Goal: Task Accomplishment & Management: Manage account settings

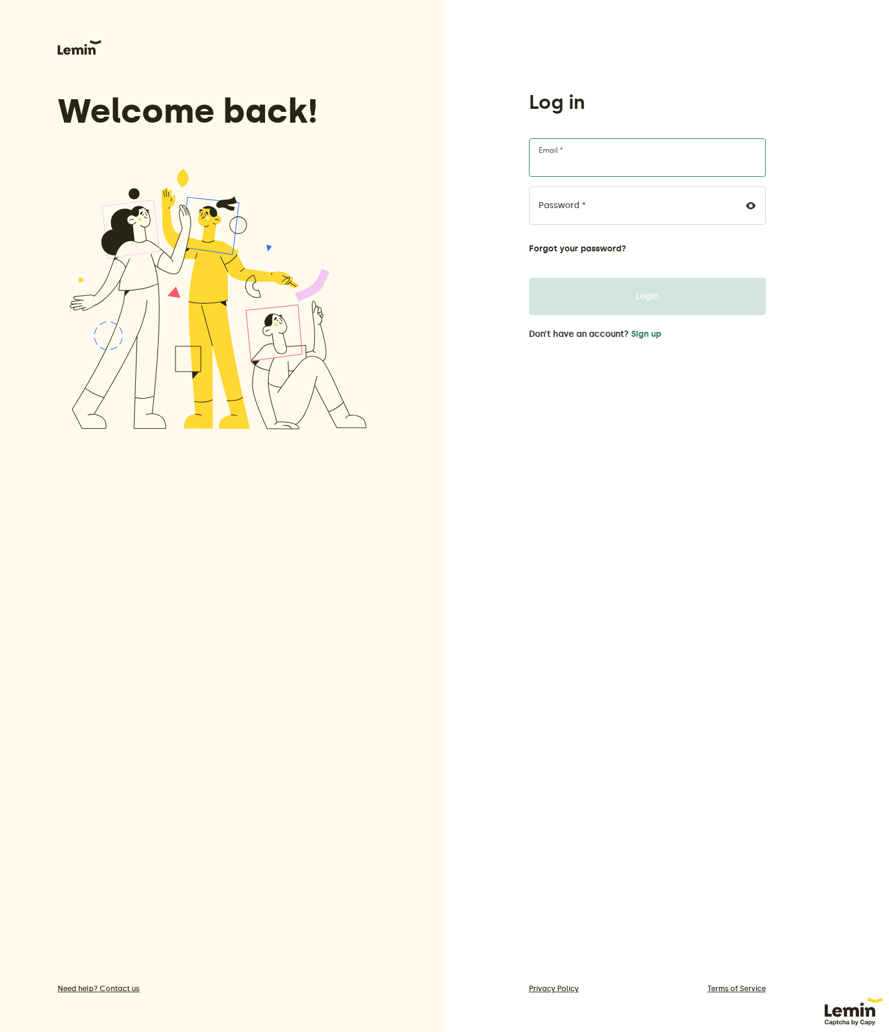
type input "[EMAIL_ADDRESS][DOMAIN_NAME]"
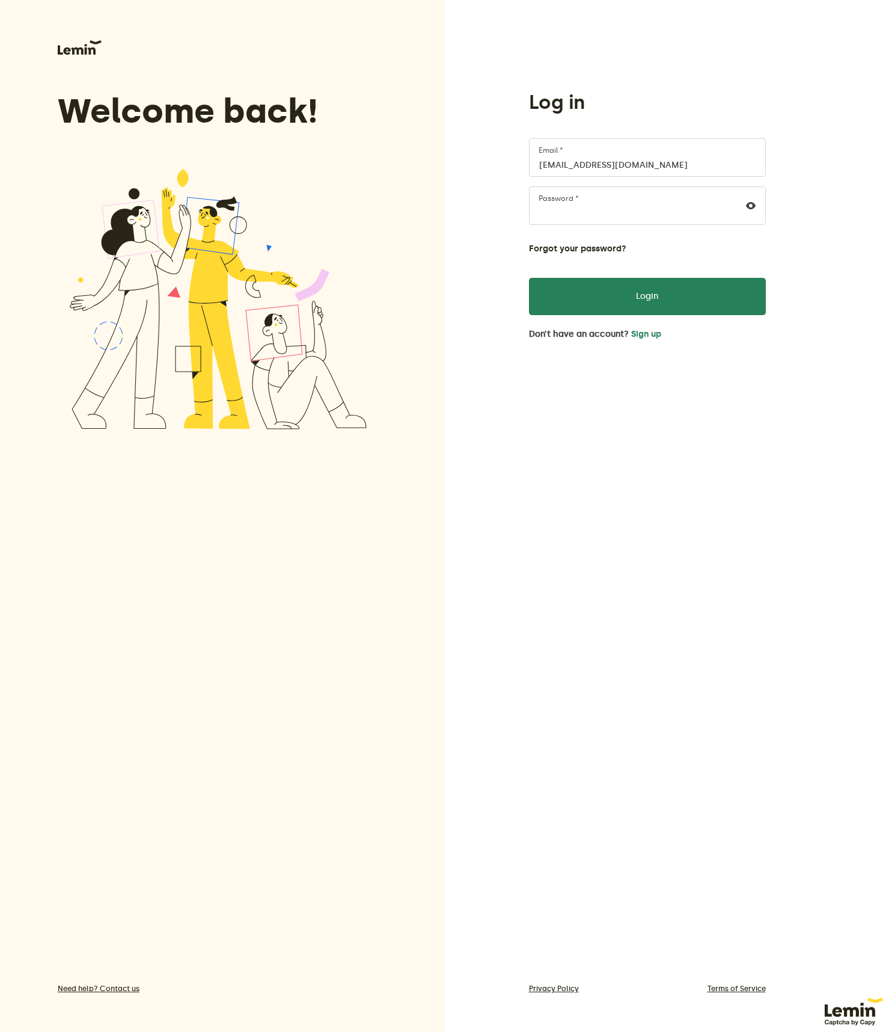
click at [743, 423] on div "Log in [EMAIL_ADDRESS][DOMAIN_NAME] Email * Password * Forgot your password? Lo…" at bounding box center [647, 537] width 237 height 894
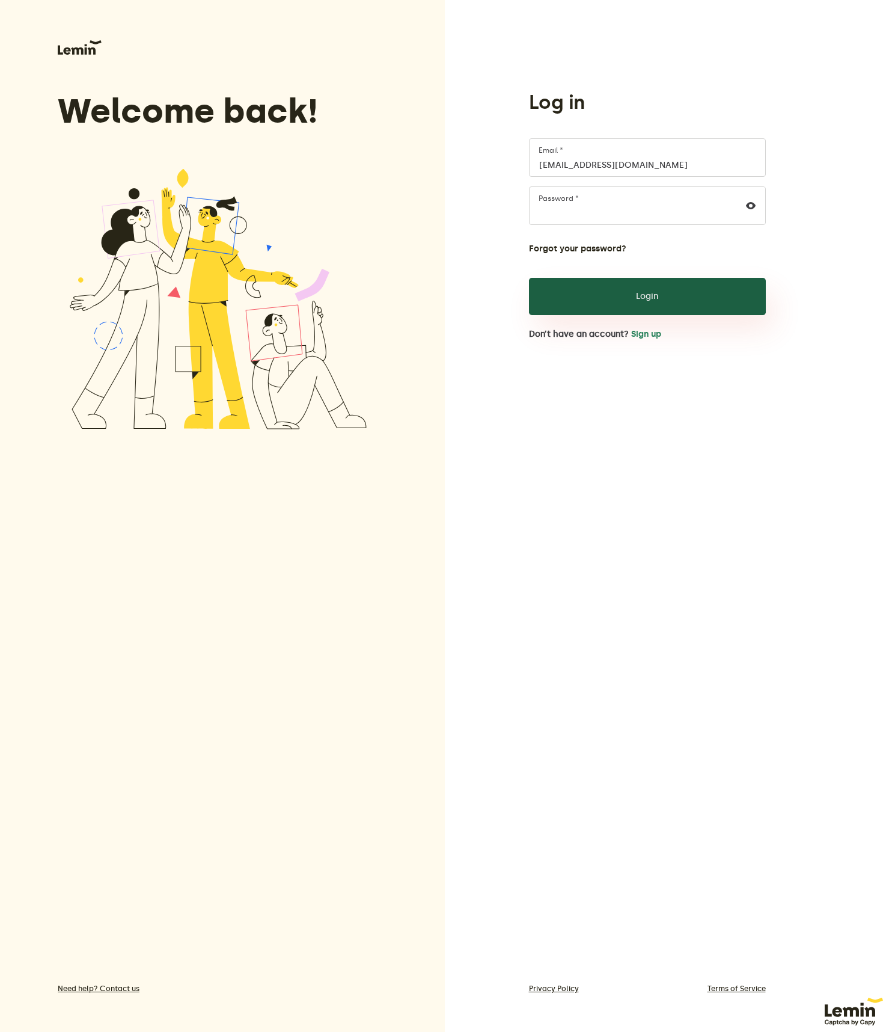
click at [654, 300] on button "Login" at bounding box center [647, 296] width 237 height 37
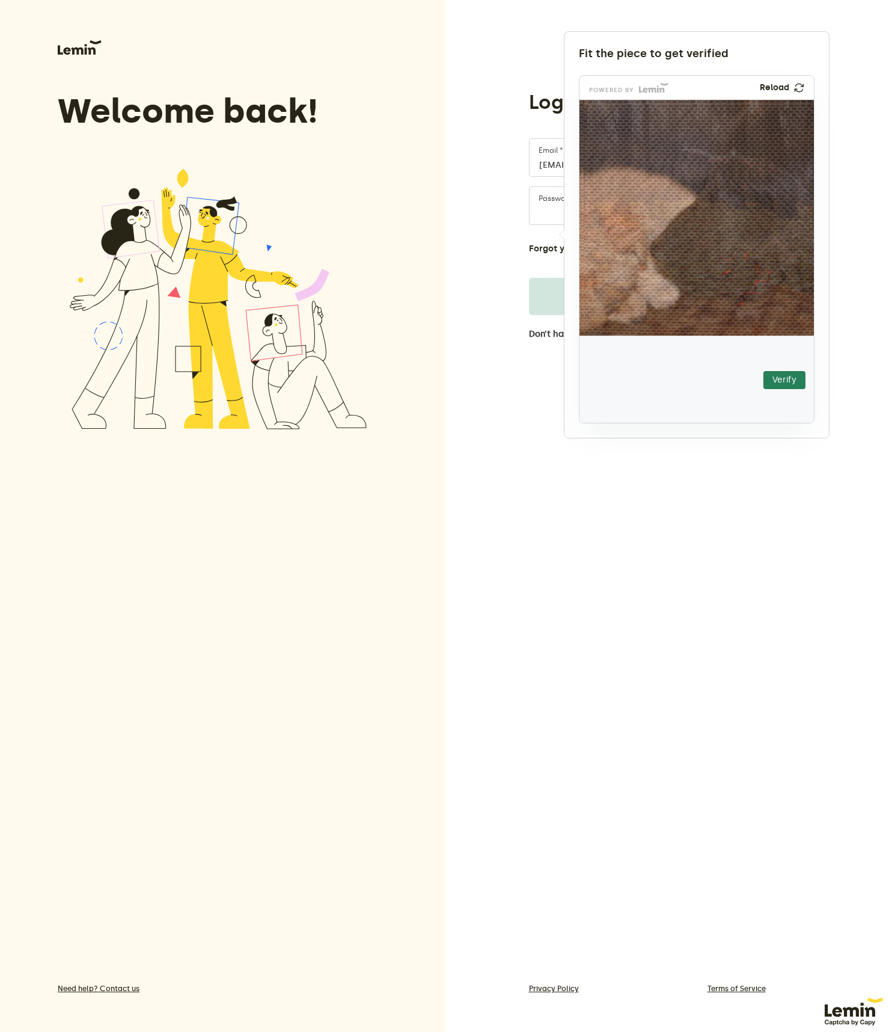
drag, startPoint x: 611, startPoint y: 380, endPoint x: 730, endPoint y: 277, distance: 157.3
click at [730, 277] on img at bounding box center [670, 350] width 413 height 236
drag, startPoint x: 741, startPoint y: 280, endPoint x: 735, endPoint y: 280, distance: 6.0
click at [735, 280] on img at bounding box center [665, 350] width 413 height 236
click at [781, 375] on button "Verify" at bounding box center [785, 380] width 42 height 18
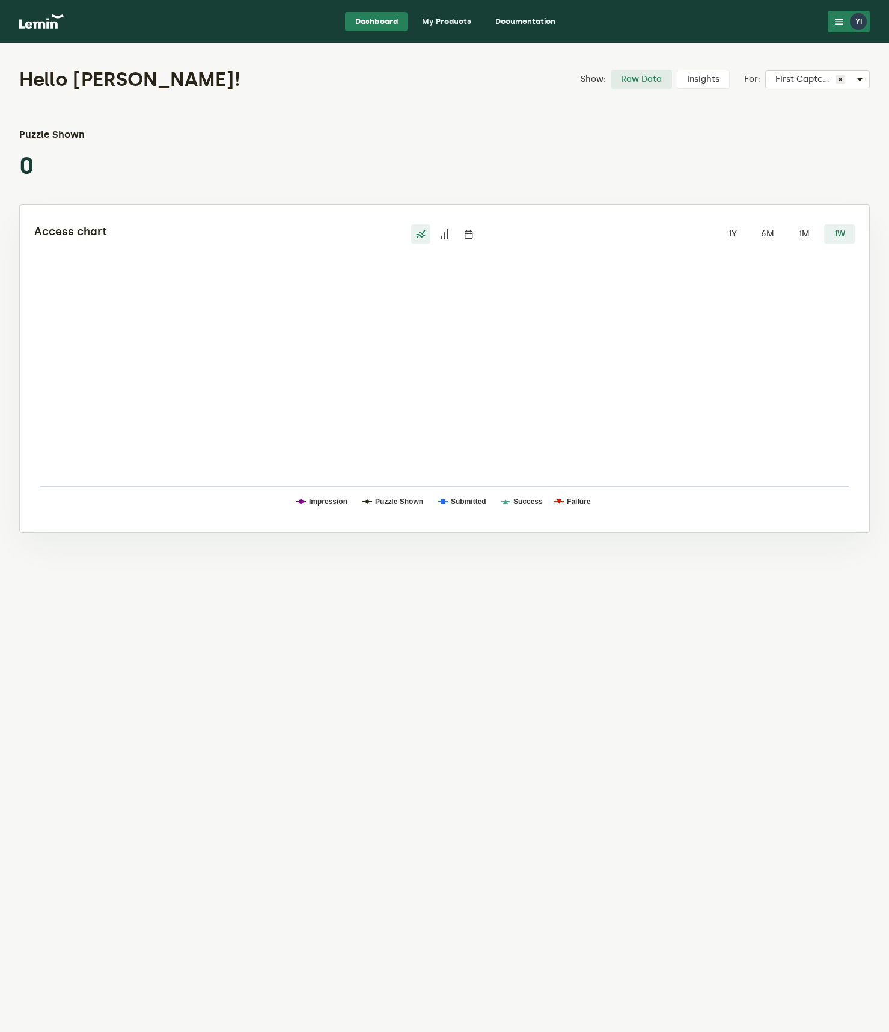
click at [455, 24] on link "My Products" at bounding box center [447, 21] width 69 height 19
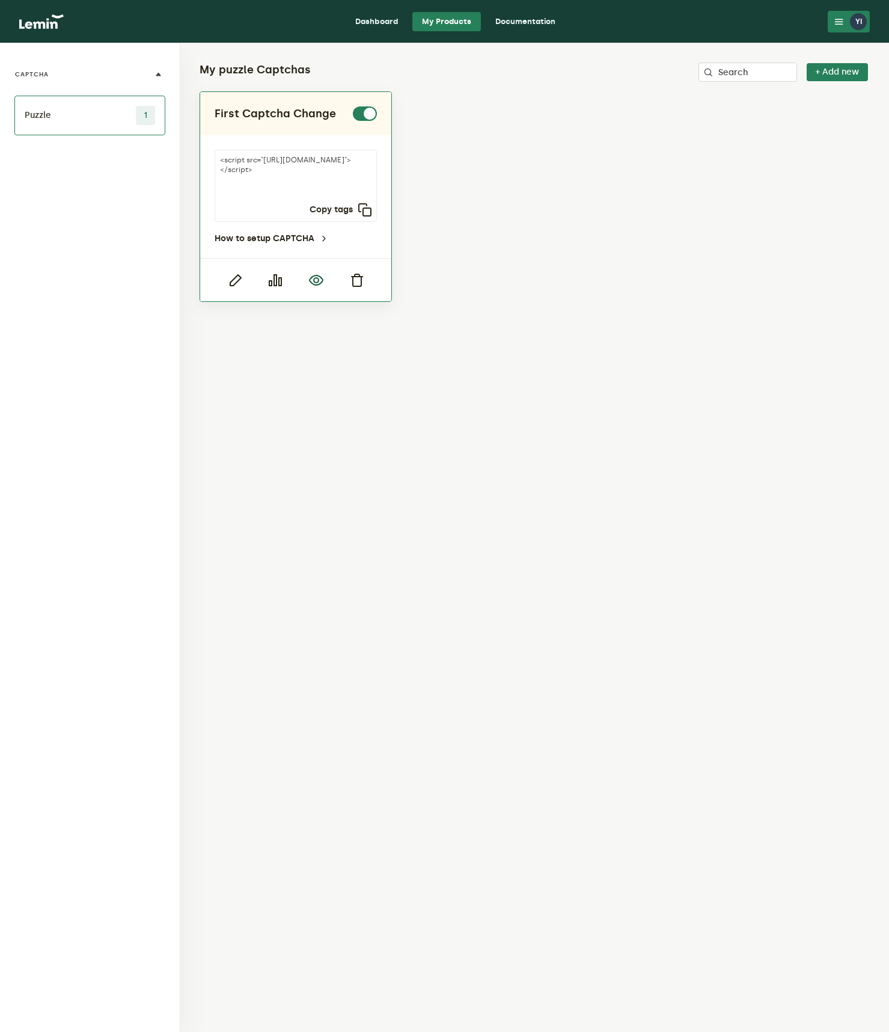
click at [320, 282] on icon "button" at bounding box center [316, 280] width 14 height 14
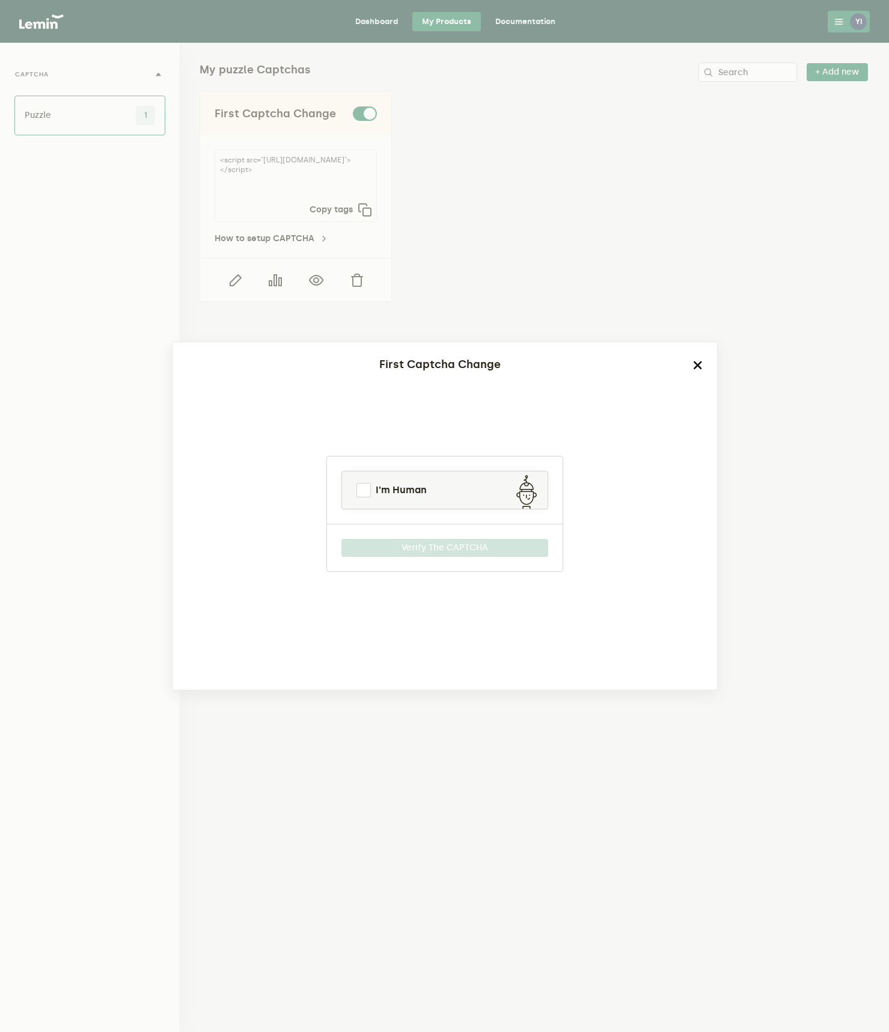
click at [700, 366] on icon "button" at bounding box center [698, 365] width 10 height 10
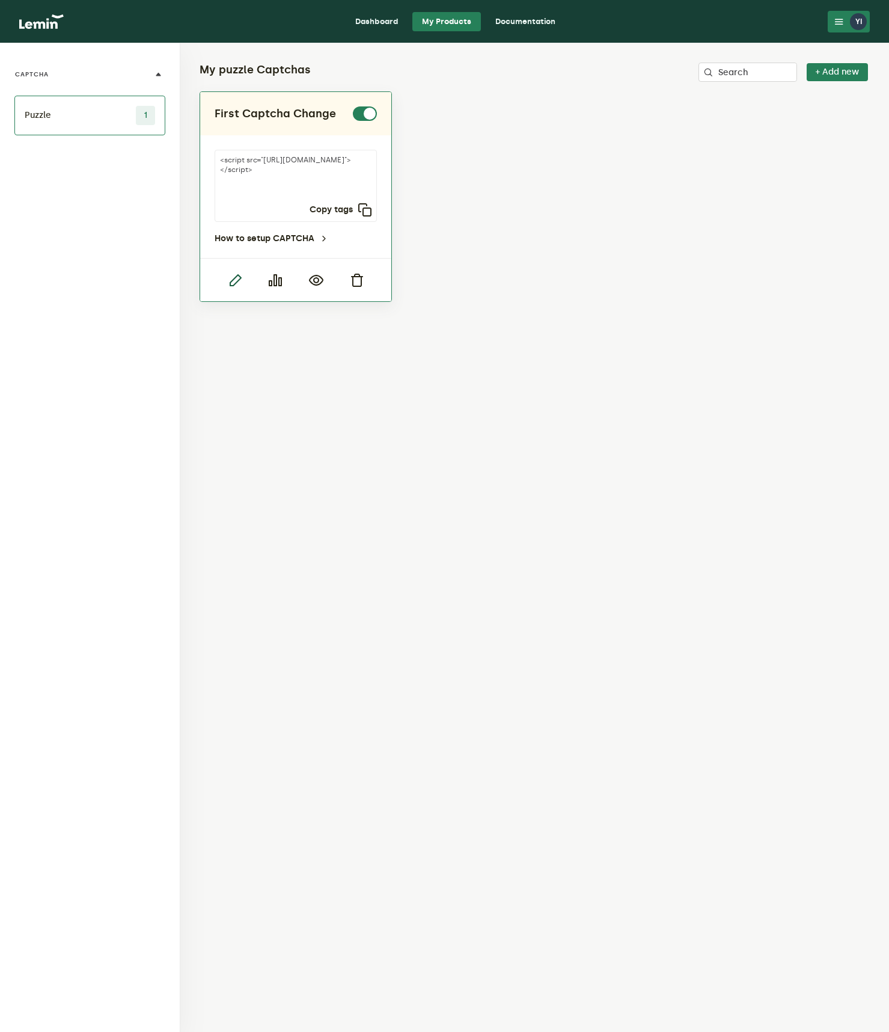
click at [236, 281] on icon "button" at bounding box center [235, 280] width 14 height 14
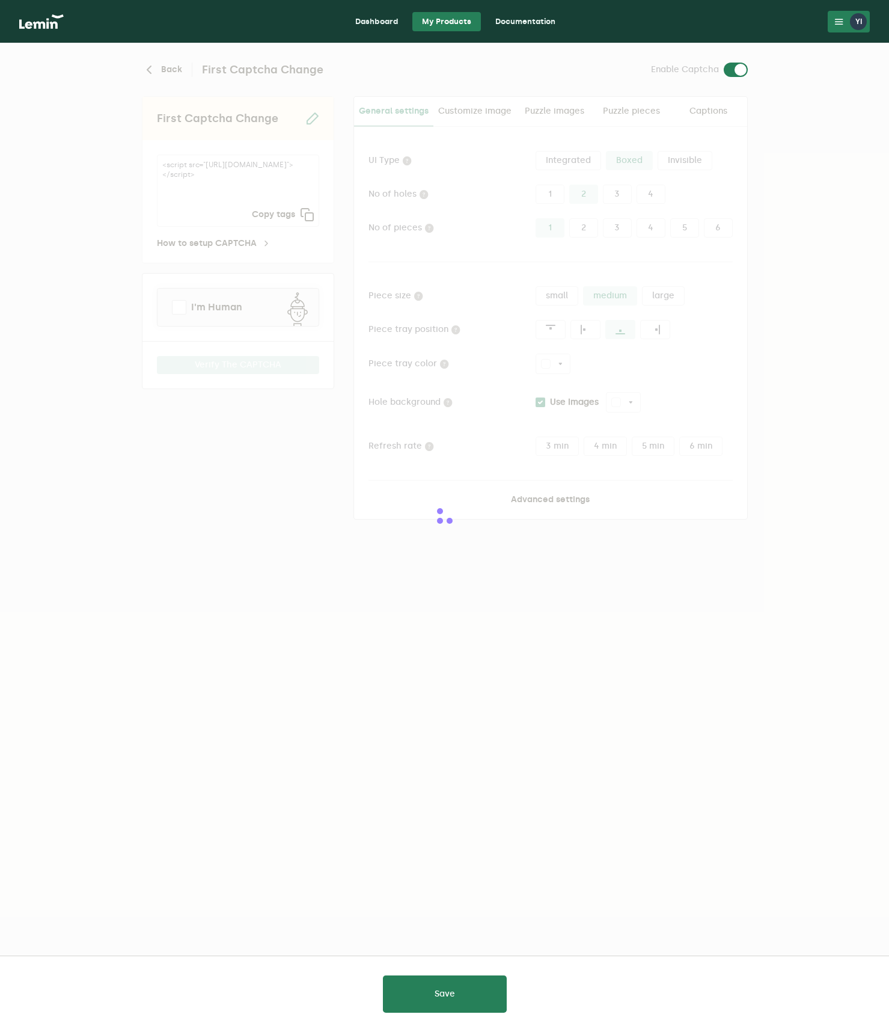
type input "white"
checkbox input "true"
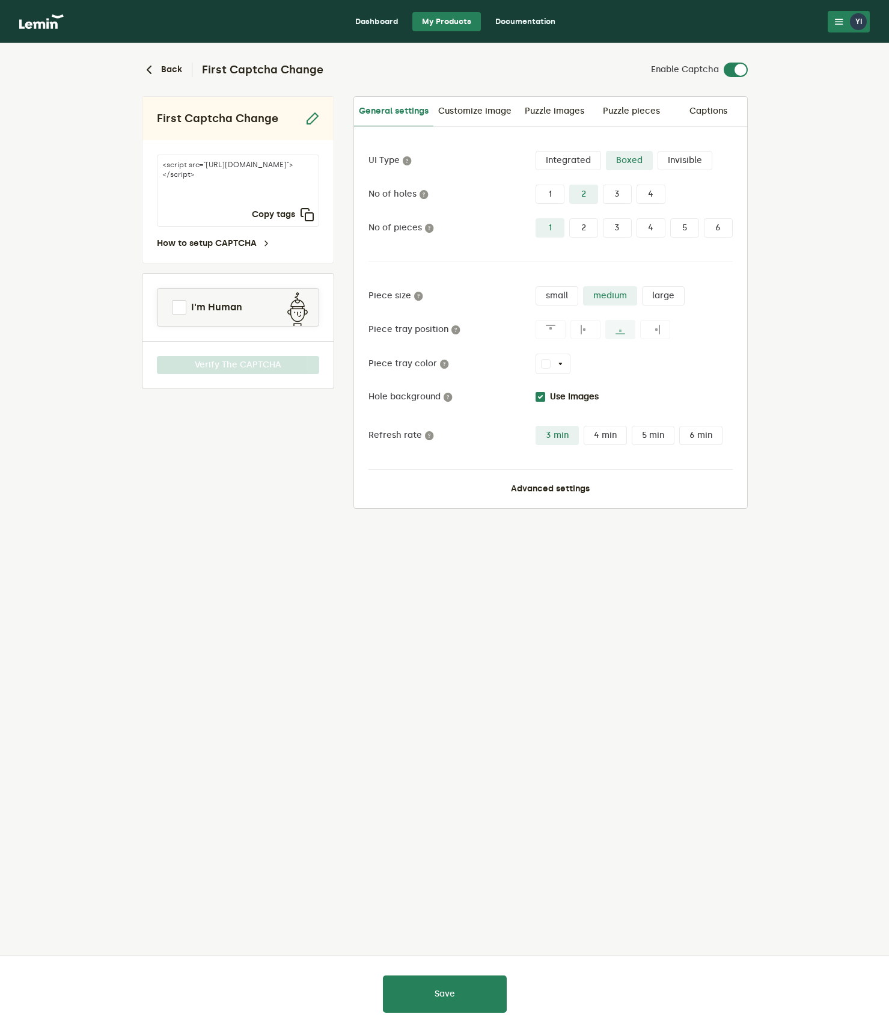
click at [556, 362] on button "white" at bounding box center [553, 364] width 35 height 20
click at [651, 354] on div "white Custom color #000000 white" at bounding box center [634, 364] width 197 height 20
click at [473, 113] on link "Customize image" at bounding box center [475, 111] width 83 height 29
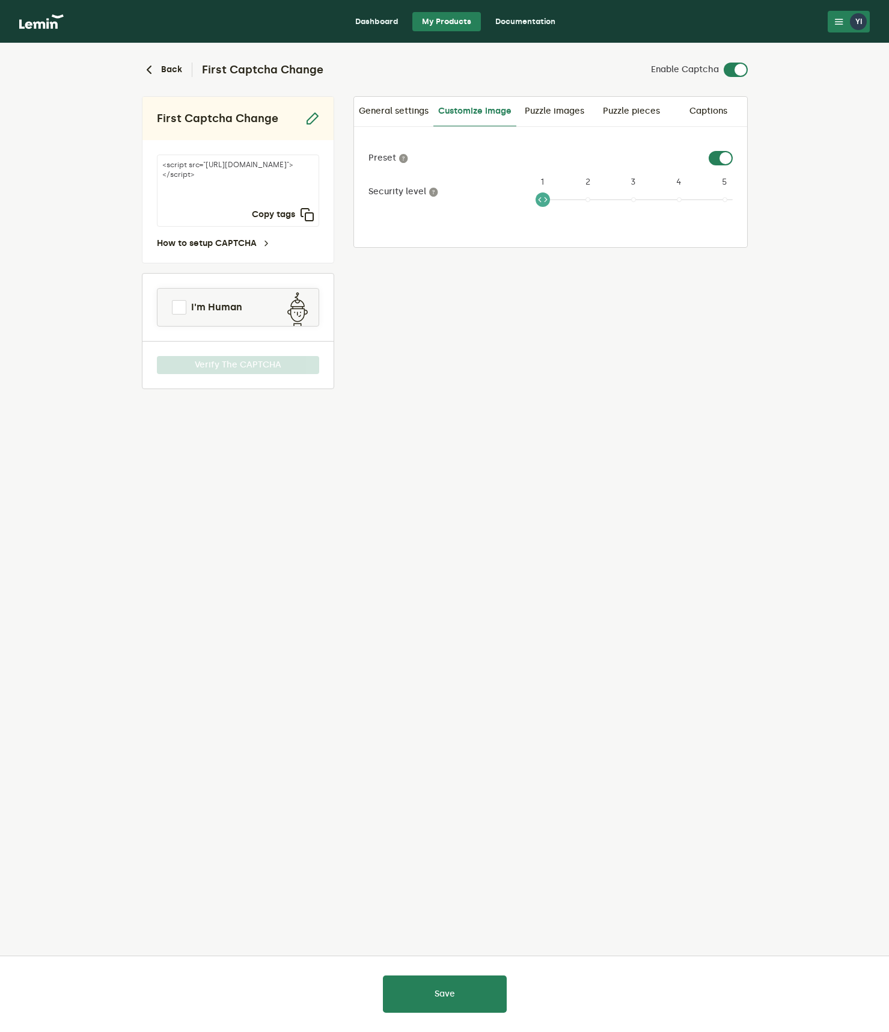
click at [730, 165] on div at bounding box center [721, 158] width 24 height 14
click at [733, 151] on label at bounding box center [733, 151] width 0 height 0
click at [713, 155] on input "checkbox" at bounding box center [716, 158] width 14 height 14
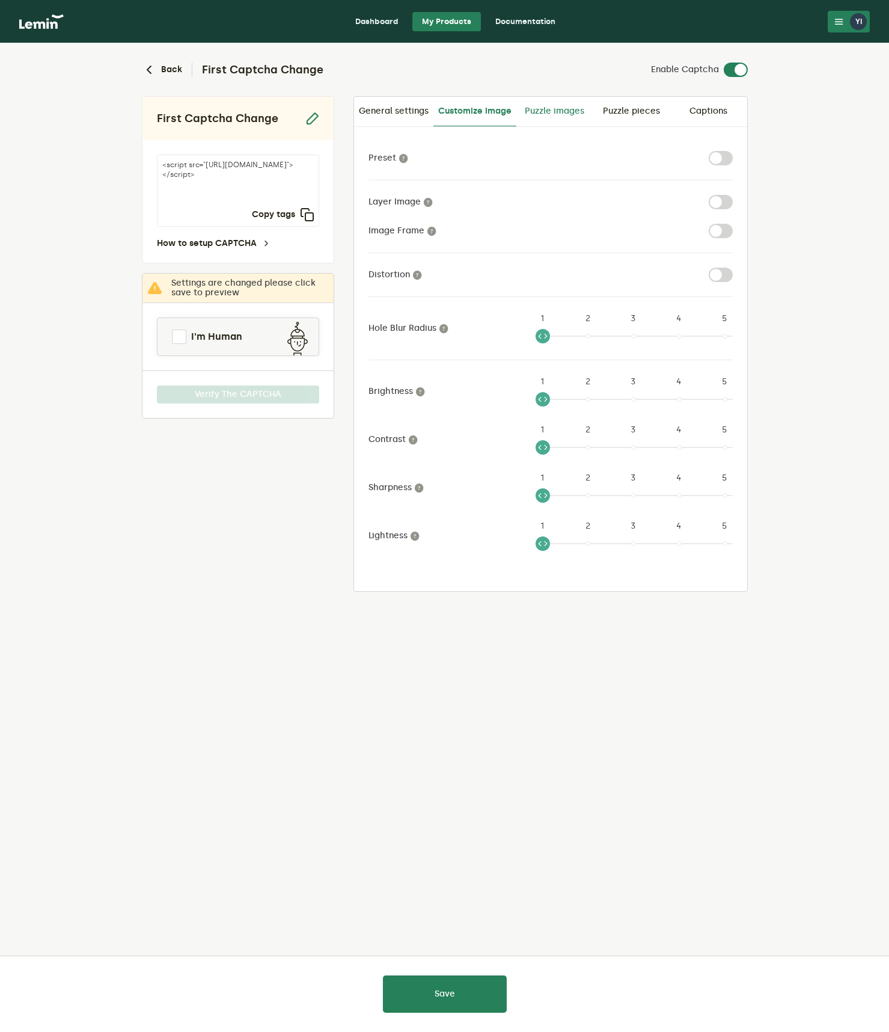
click at [566, 105] on link "Puzzle images" at bounding box center [555, 111] width 77 height 29
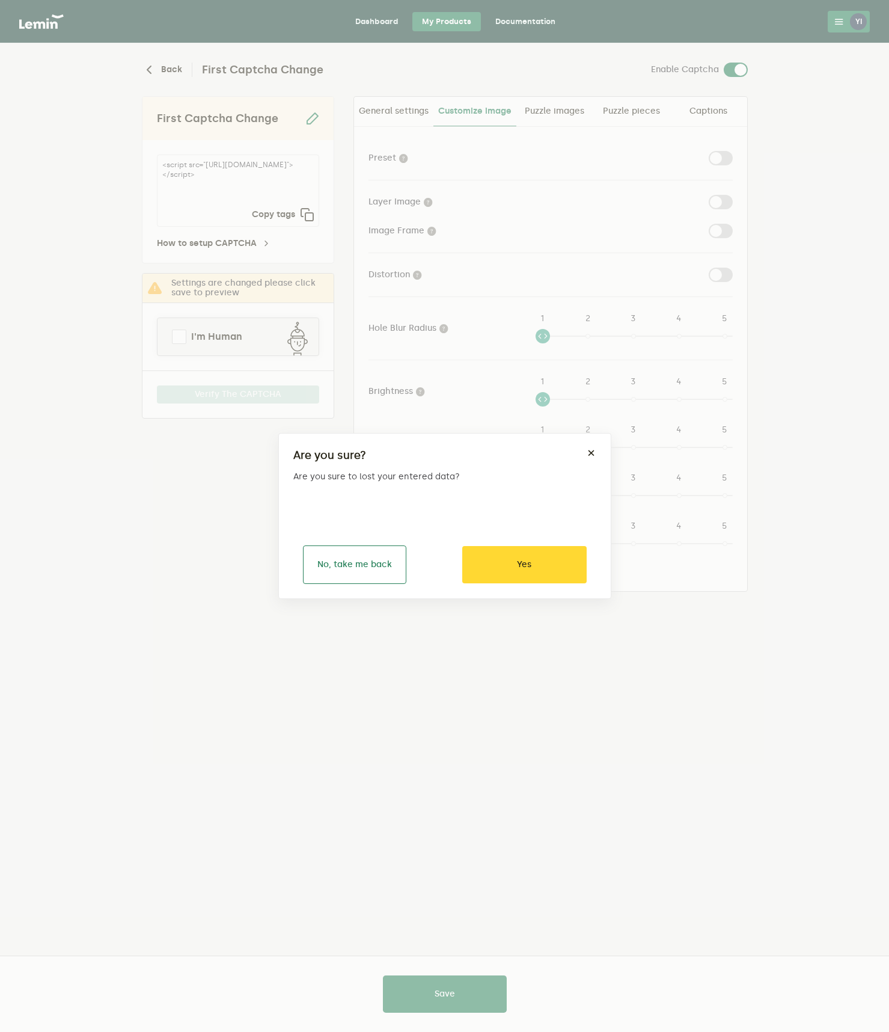
drag, startPoint x: 359, startPoint y: 574, endPoint x: 367, endPoint y: 571, distance: 8.8
click at [359, 574] on button "No, take me back" at bounding box center [354, 564] width 103 height 38
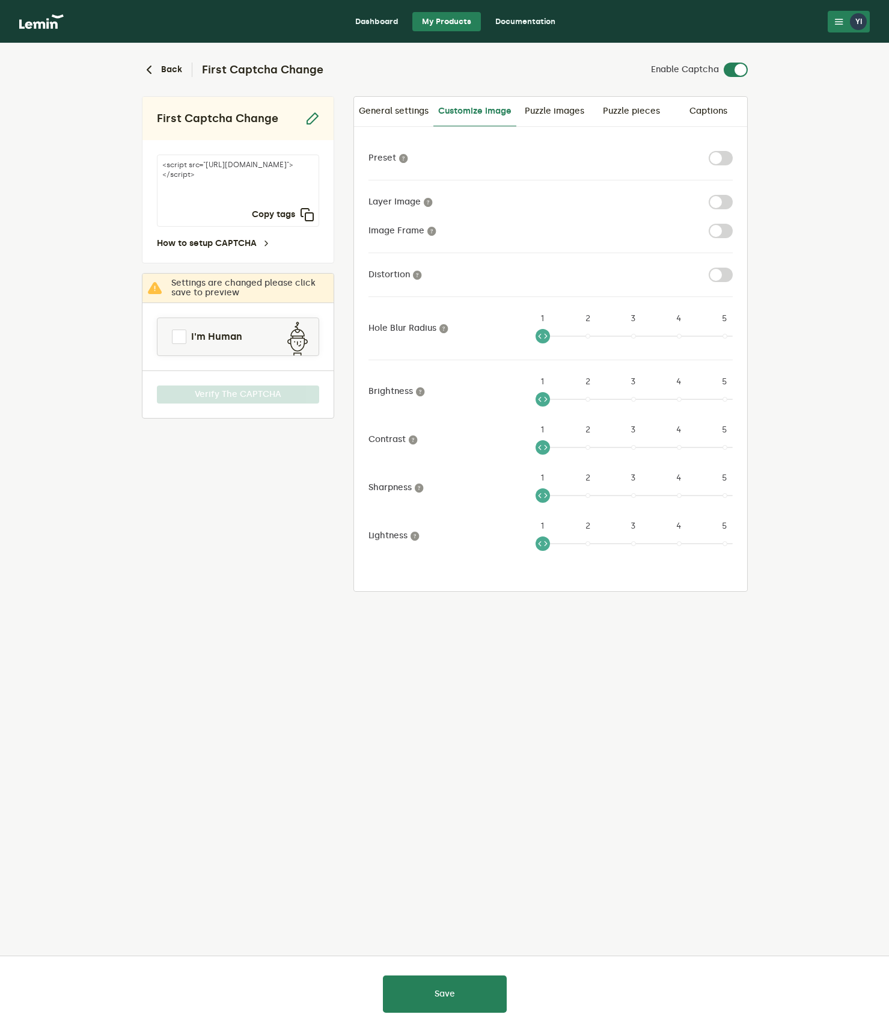
click at [733, 151] on label at bounding box center [733, 151] width 0 height 0
click at [716, 151] on input "checkbox" at bounding box center [716, 158] width 14 height 14
checkbox input "true"
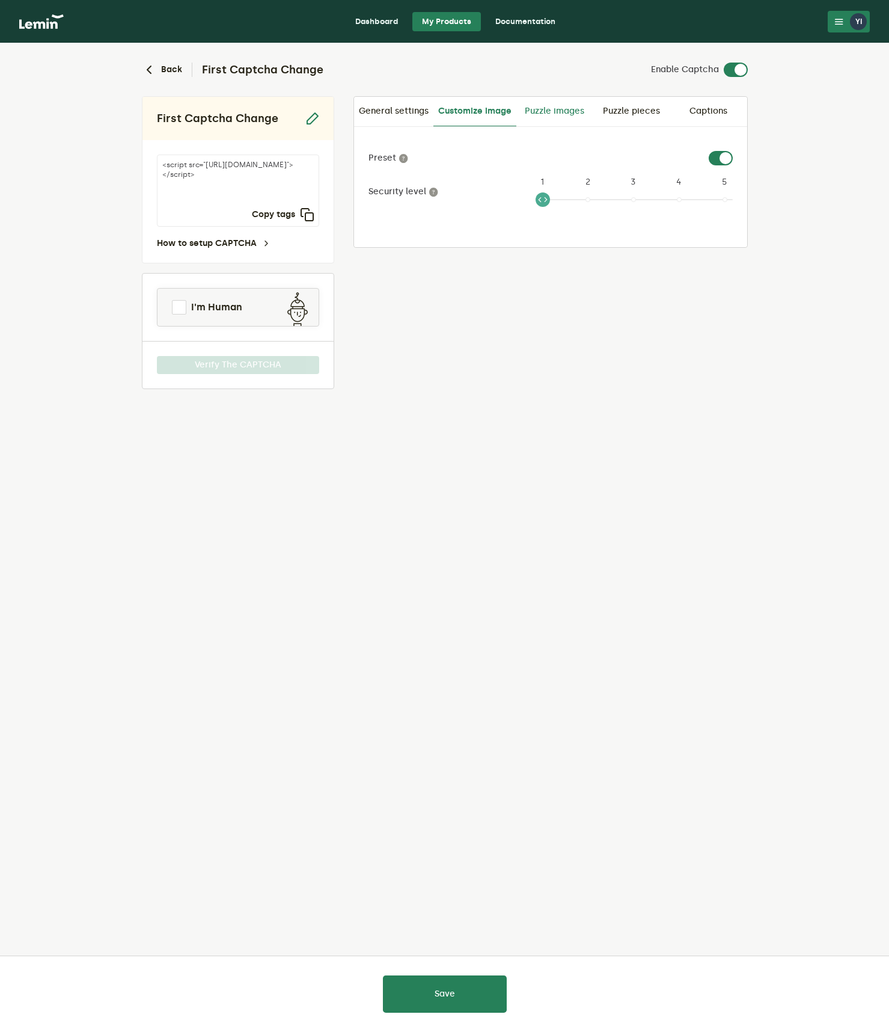
click at [550, 111] on link "Puzzle images" at bounding box center [555, 111] width 77 height 29
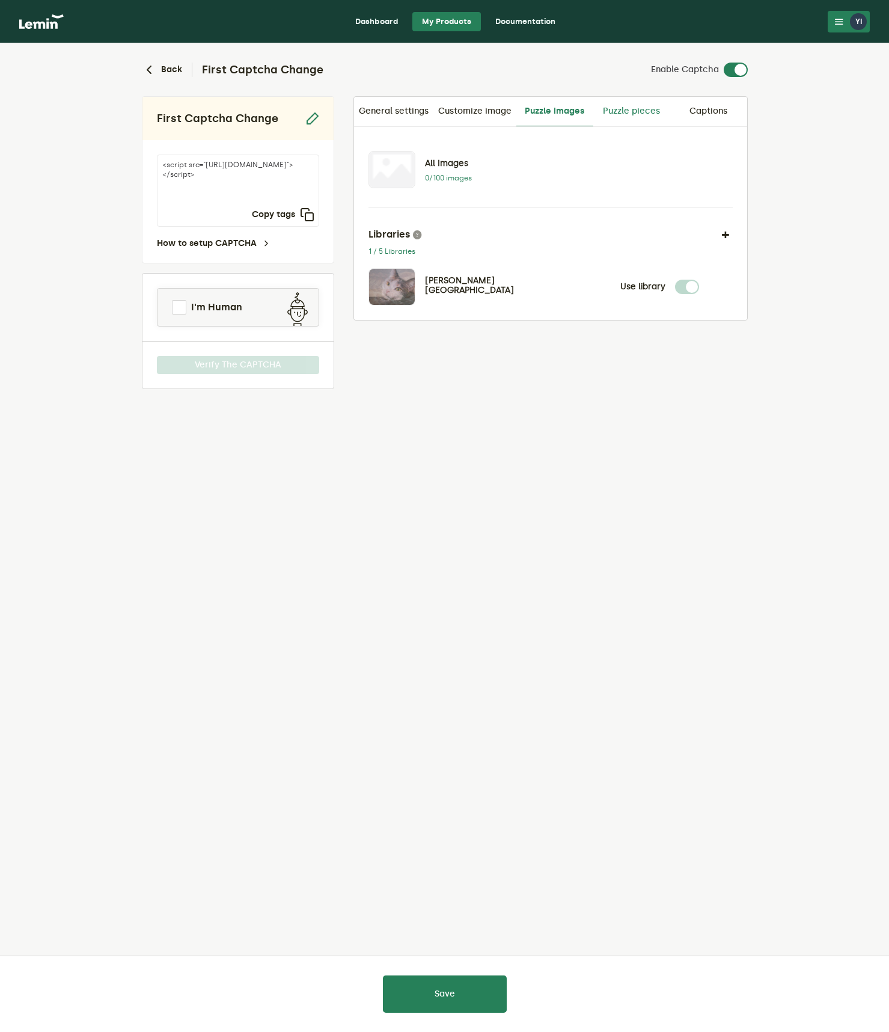
click at [616, 109] on link "Puzzle pieces" at bounding box center [632, 111] width 77 height 29
click at [704, 109] on link "Captions" at bounding box center [708, 111] width 77 height 29
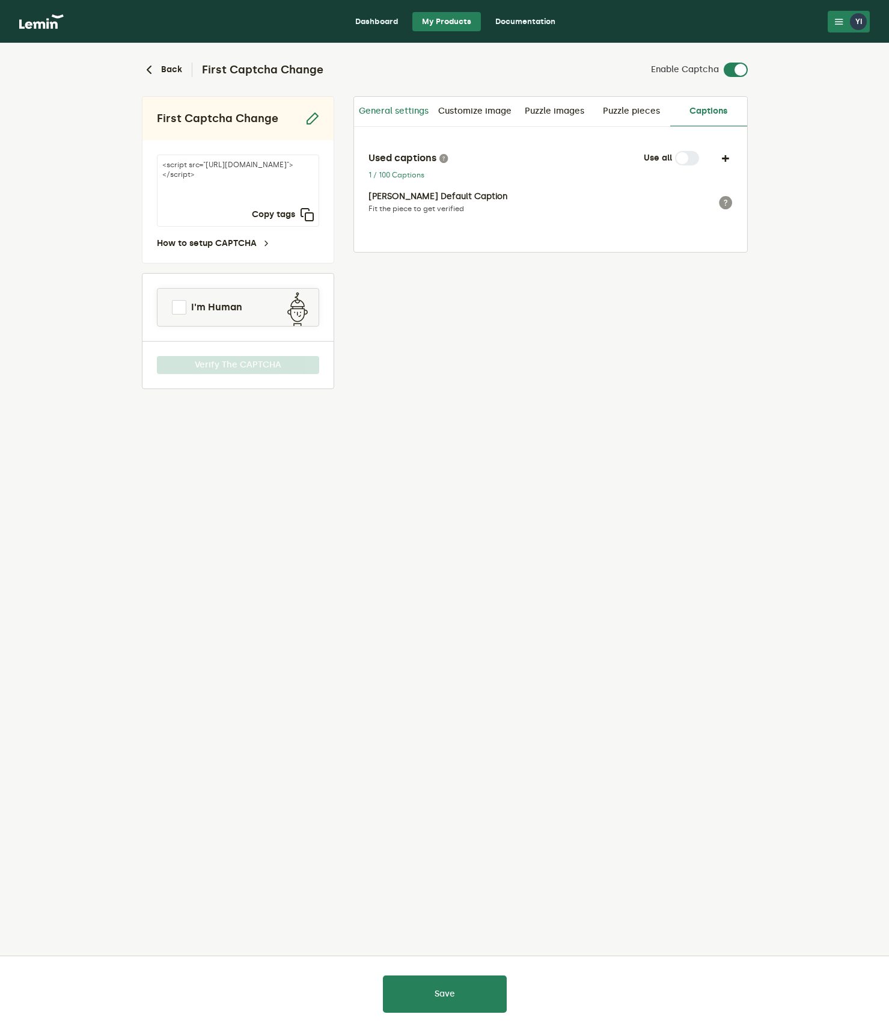
click at [402, 110] on link "General settings" at bounding box center [393, 111] width 79 height 29
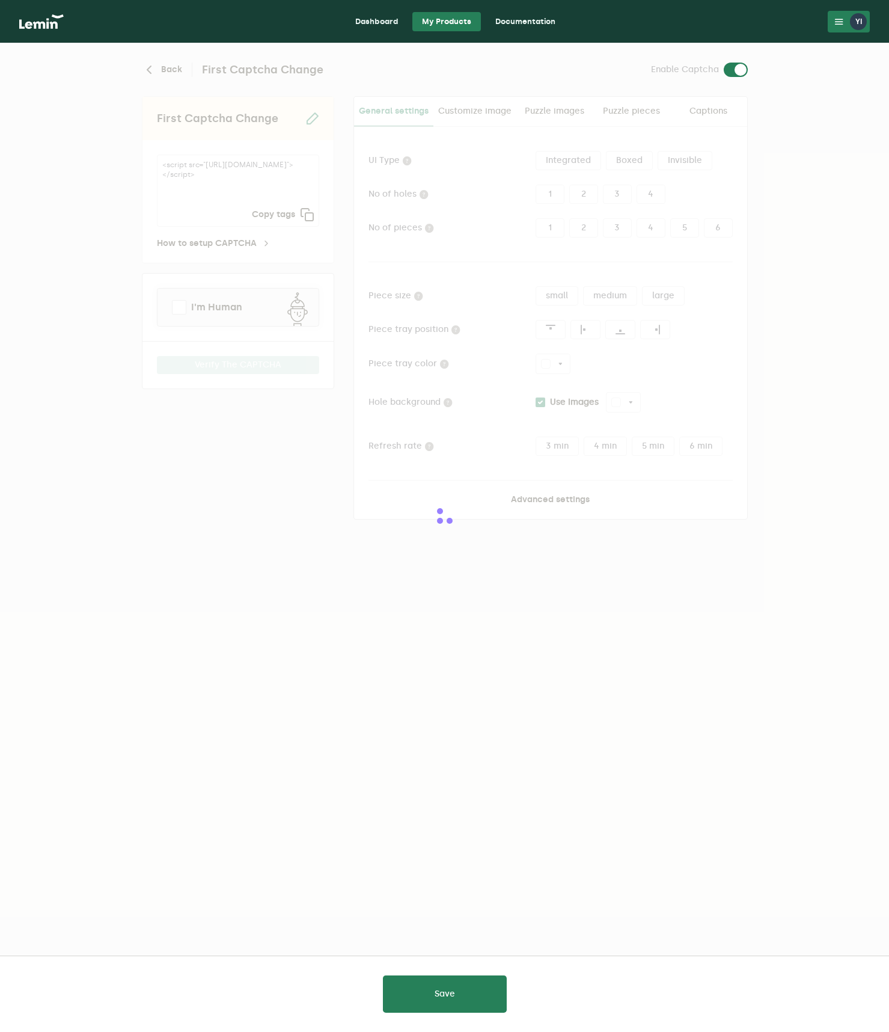
type input "white"
checkbox input "true"
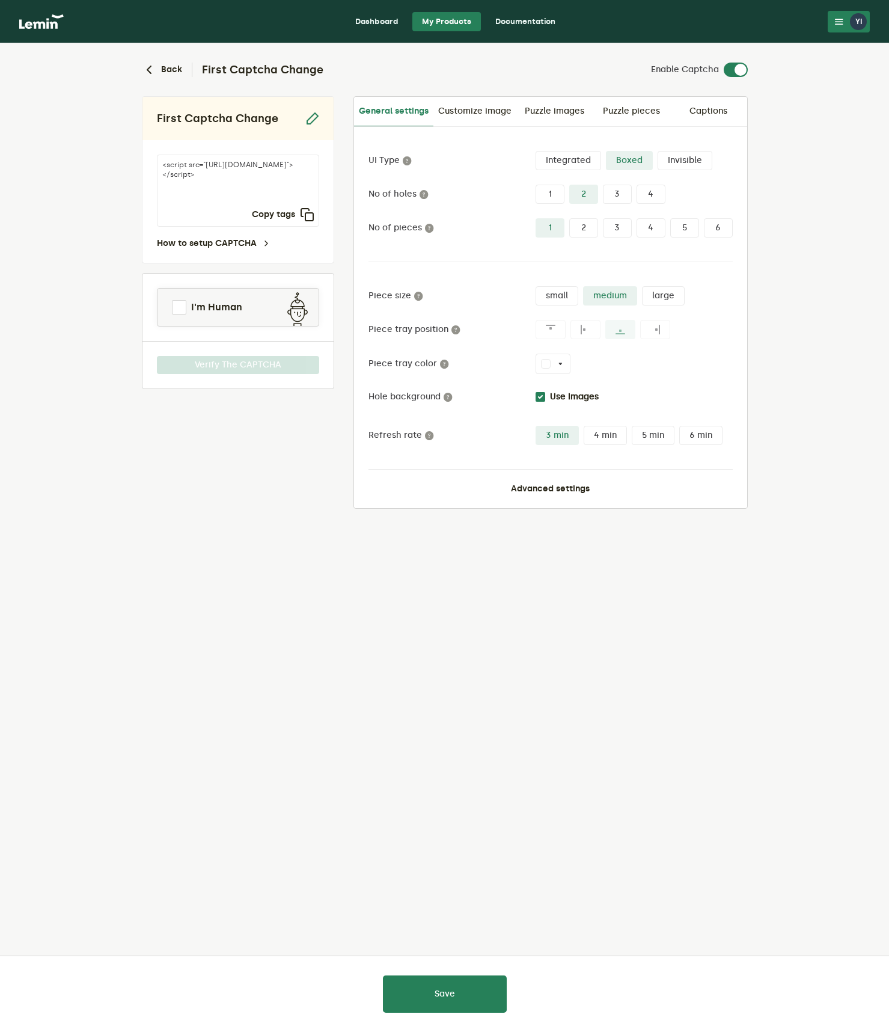
click at [551, 325] on icon at bounding box center [551, 330] width 10 height 10
click at [546, 329] on icon at bounding box center [551, 330] width 10 height 10
click at [551, 334] on icon at bounding box center [551, 330] width 10 height 10
click at [640, 331] on label at bounding box center [655, 329] width 30 height 19
click at [559, 289] on label "small" at bounding box center [557, 295] width 43 height 19
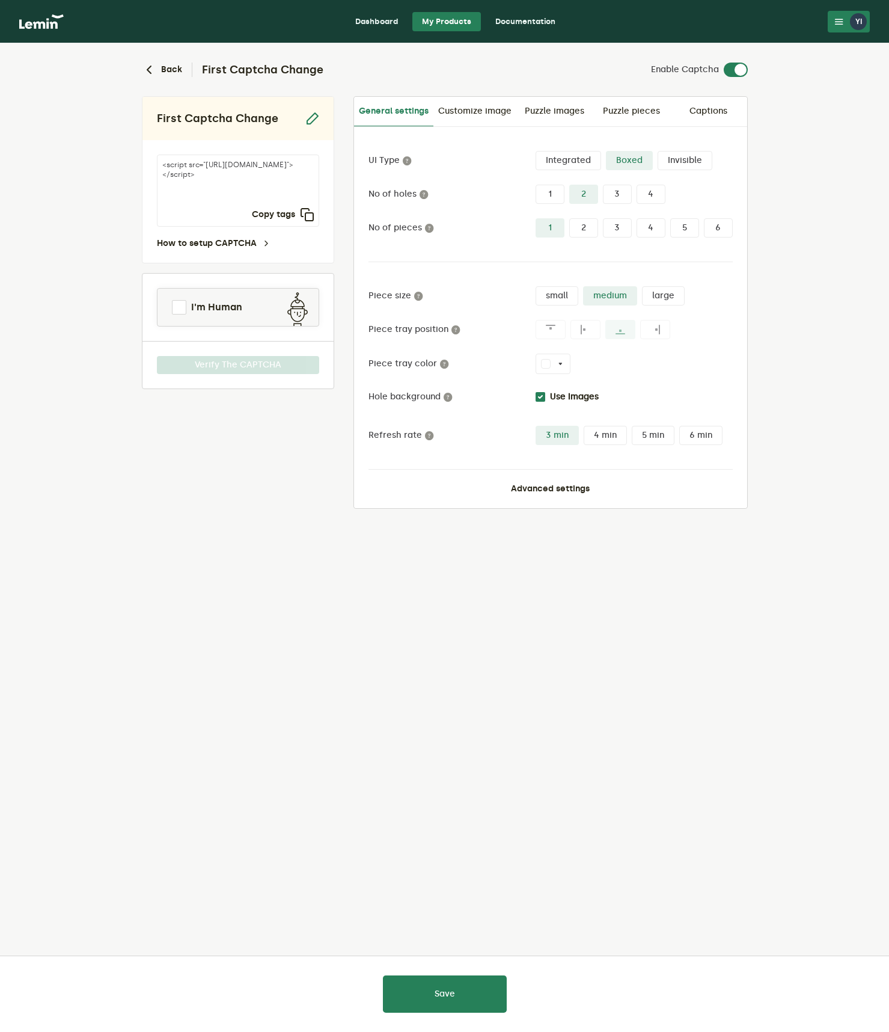
click at [536, 286] on input "small" at bounding box center [536, 286] width 0 height 0
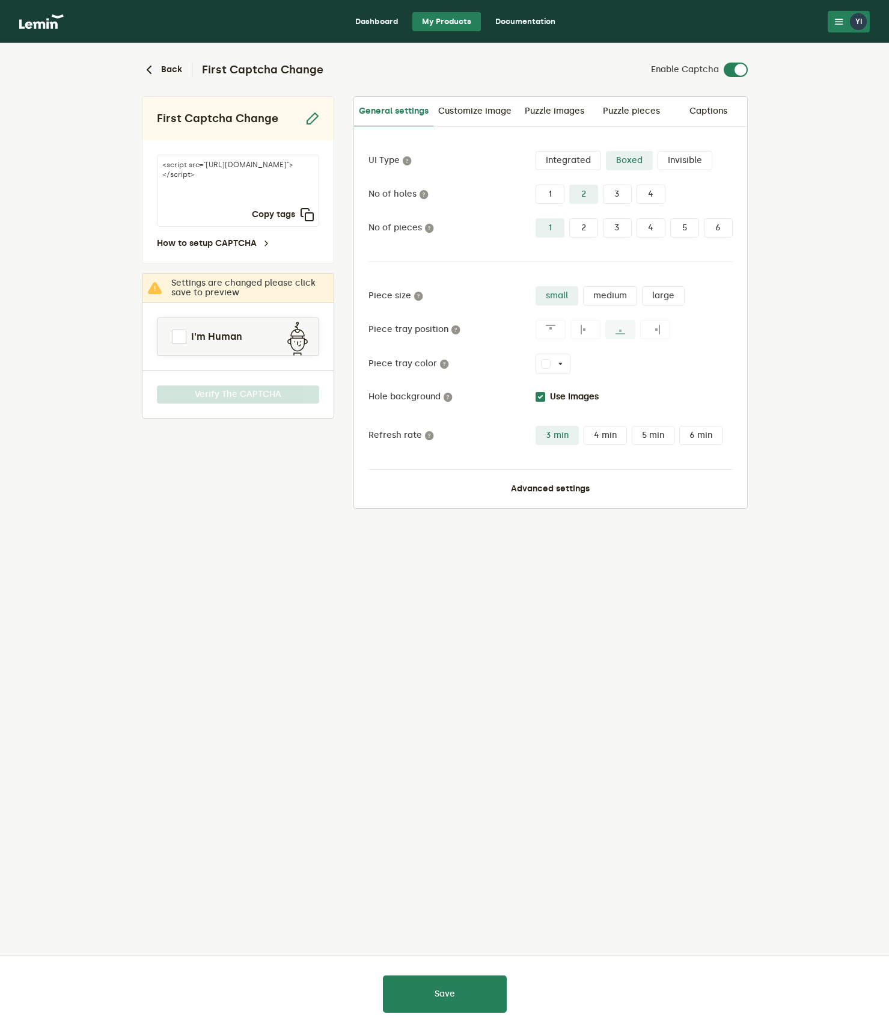
click at [476, 1029] on div "Save" at bounding box center [444, 993] width 889 height 76
click at [467, 1000] on button "Save" at bounding box center [445, 993] width 124 height 37
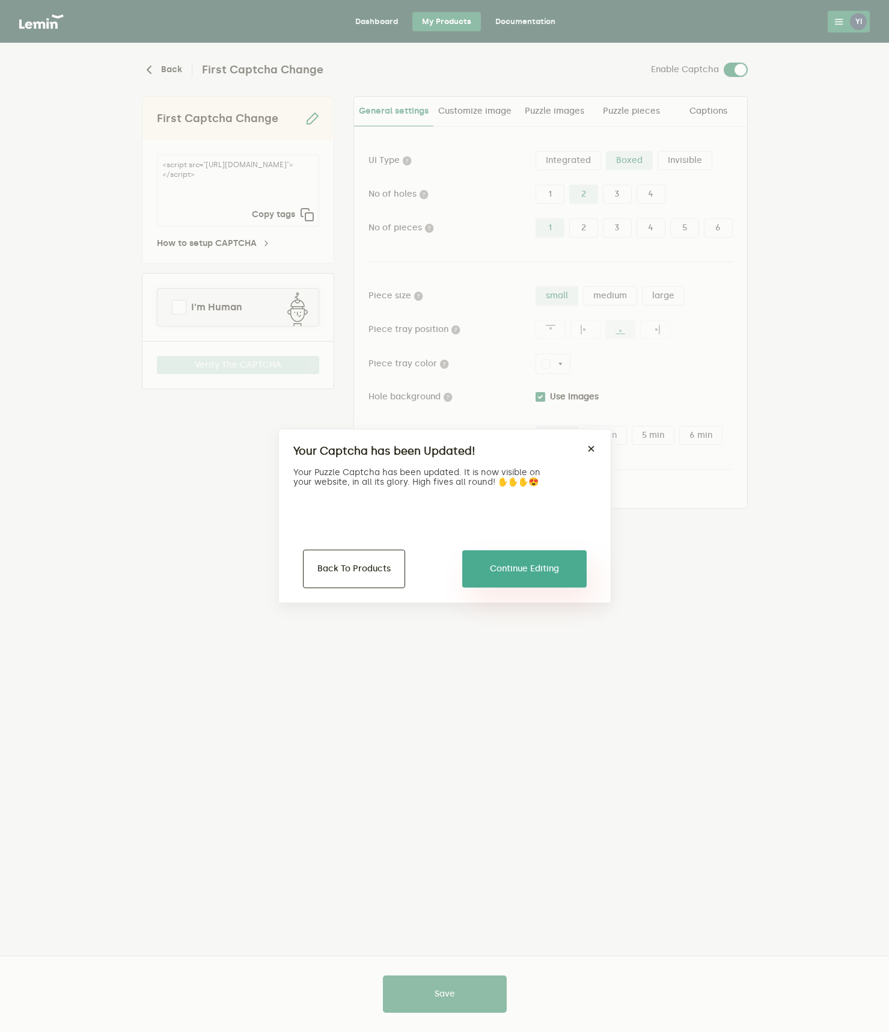
click at [533, 565] on button "Continue Editing" at bounding box center [524, 568] width 124 height 37
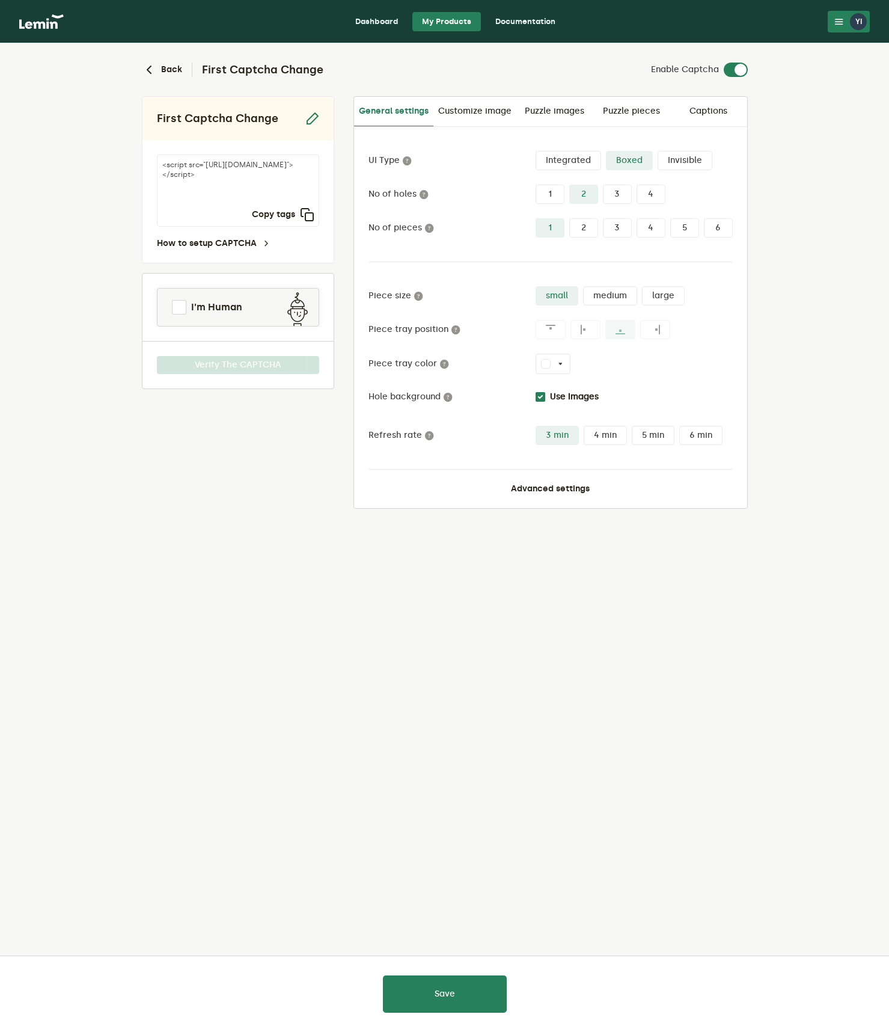
click at [554, 328] on icon at bounding box center [551, 330] width 10 height 10
click at [576, 330] on label at bounding box center [586, 329] width 30 height 19
click at [649, 331] on label at bounding box center [655, 329] width 30 height 19
click at [564, 157] on label "Integrated" at bounding box center [569, 160] width 66 height 19
click at [536, 151] on input "Integrated" at bounding box center [536, 151] width 0 height 0
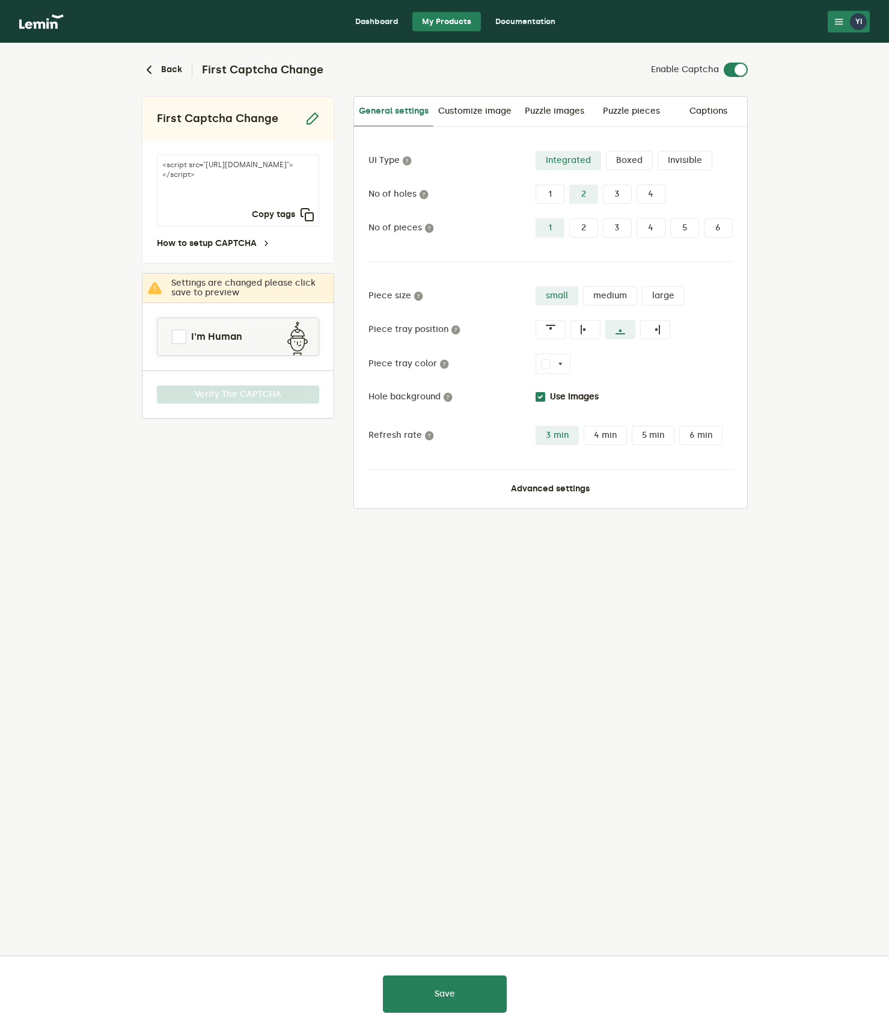
click at [630, 158] on label "Boxed" at bounding box center [629, 160] width 47 height 19
click at [606, 151] on input "Boxed" at bounding box center [606, 151] width 0 height 0
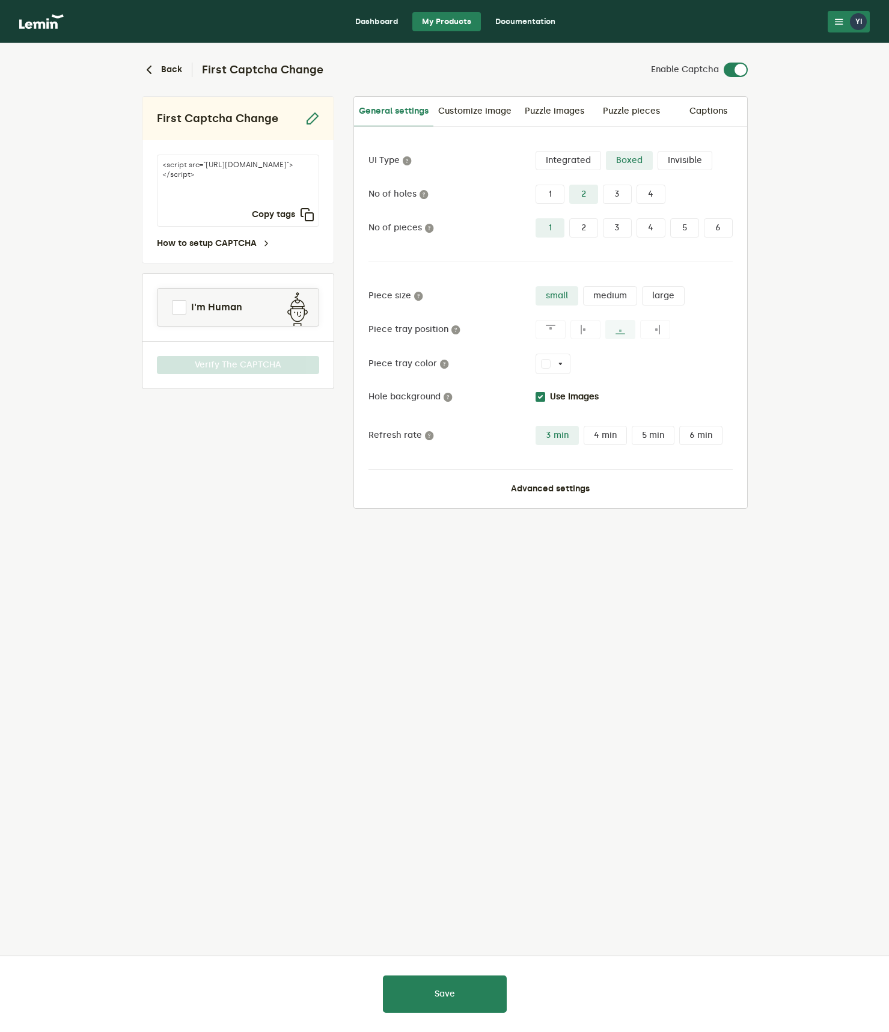
click at [574, 159] on label "Integrated" at bounding box center [569, 160] width 66 height 19
click at [536, 151] on input "Integrated" at bounding box center [536, 151] width 0 height 0
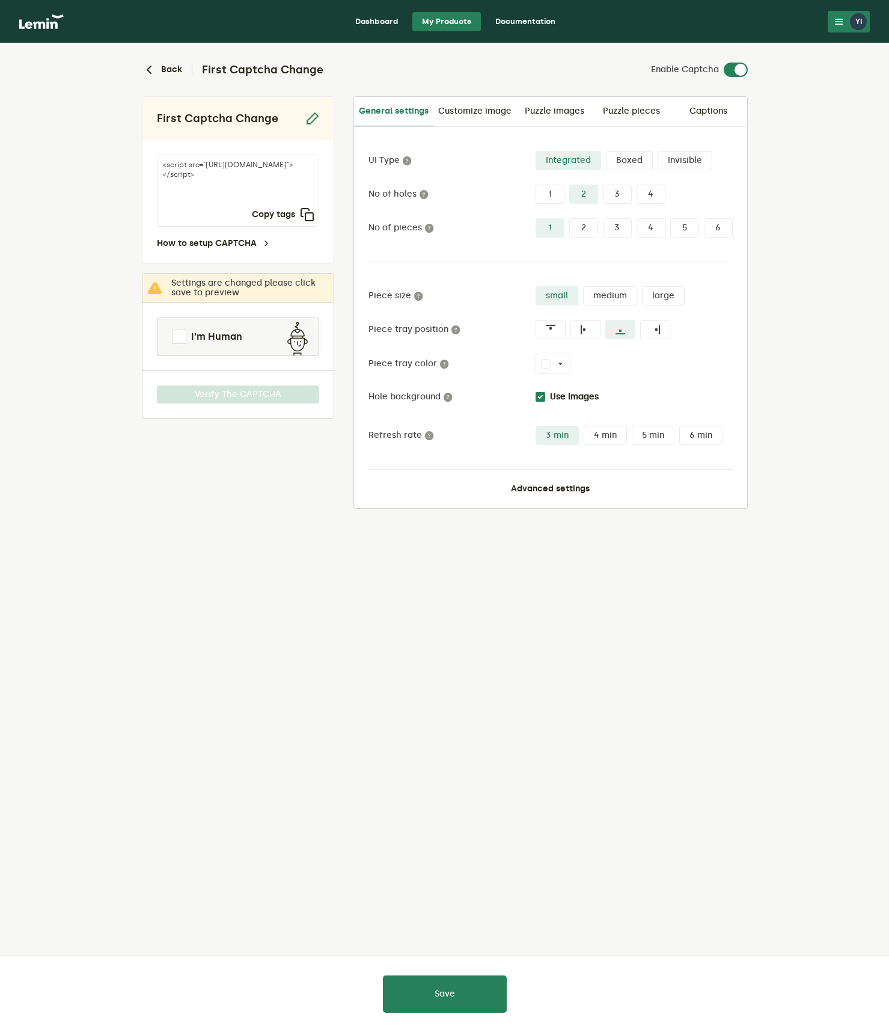
click at [553, 325] on icon at bounding box center [551, 330] width 10 height 10
click at [536, 320] on input "radio" at bounding box center [536, 320] width 0 height 0
click at [451, 988] on button "Save" at bounding box center [445, 993] width 124 height 37
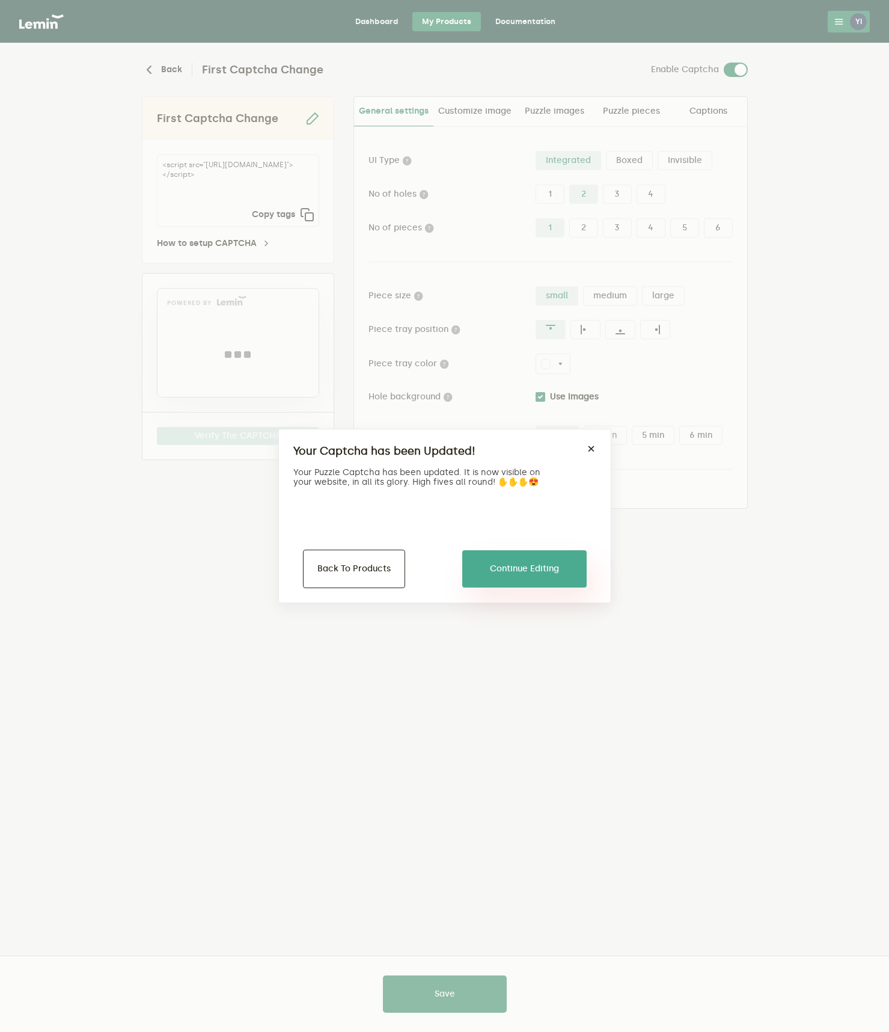
click at [511, 578] on button "Continue Editing" at bounding box center [524, 568] width 124 height 37
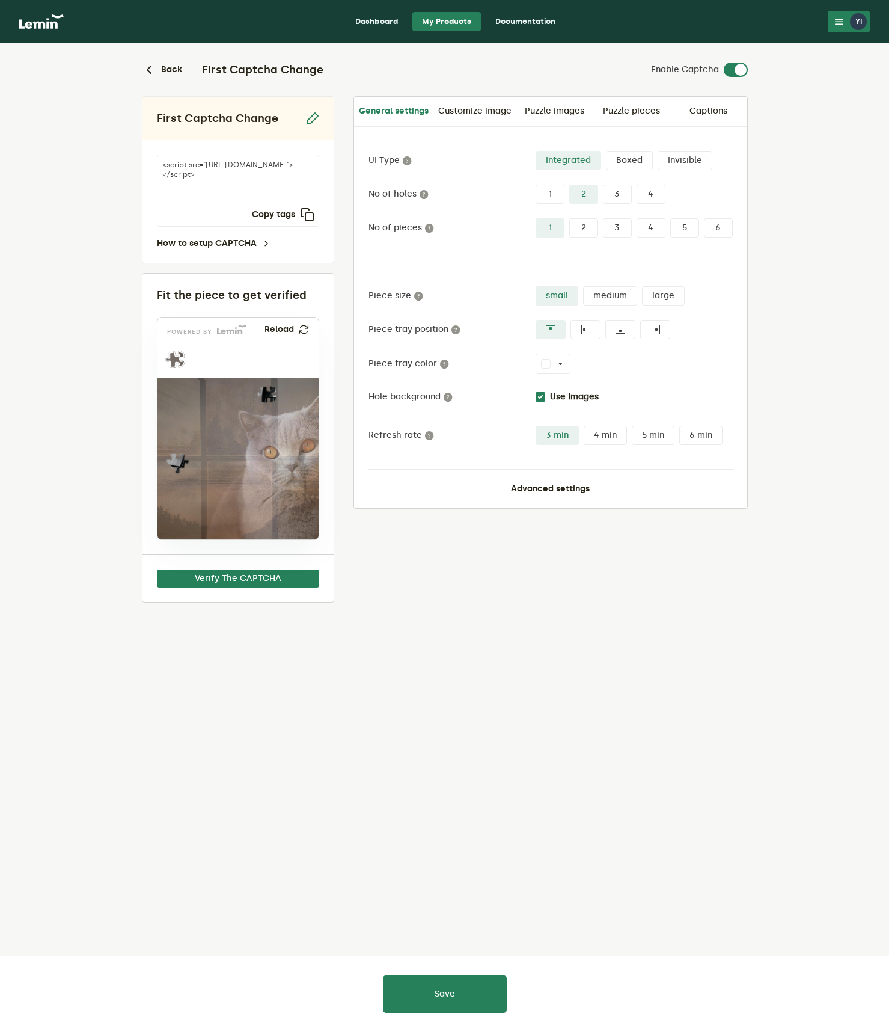
click at [842, 22] on icon at bounding box center [840, 22] width 10 height 10
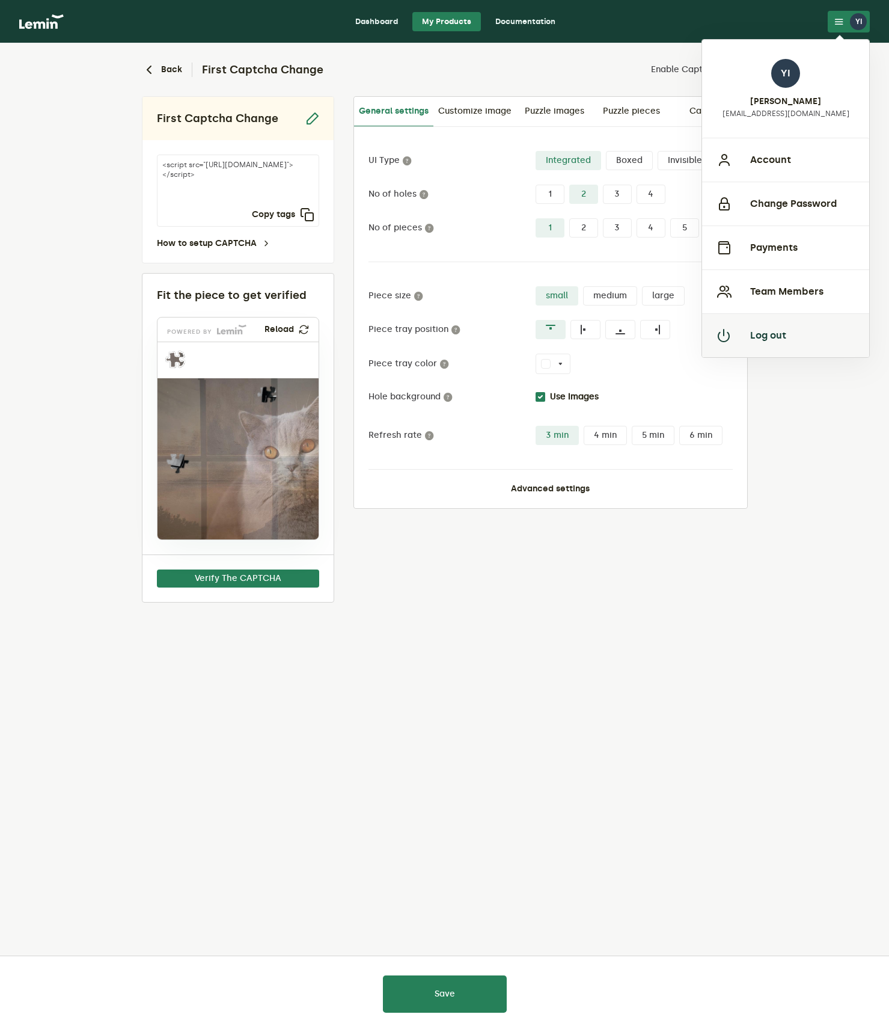
click at [764, 340] on button "Log out" at bounding box center [785, 335] width 167 height 44
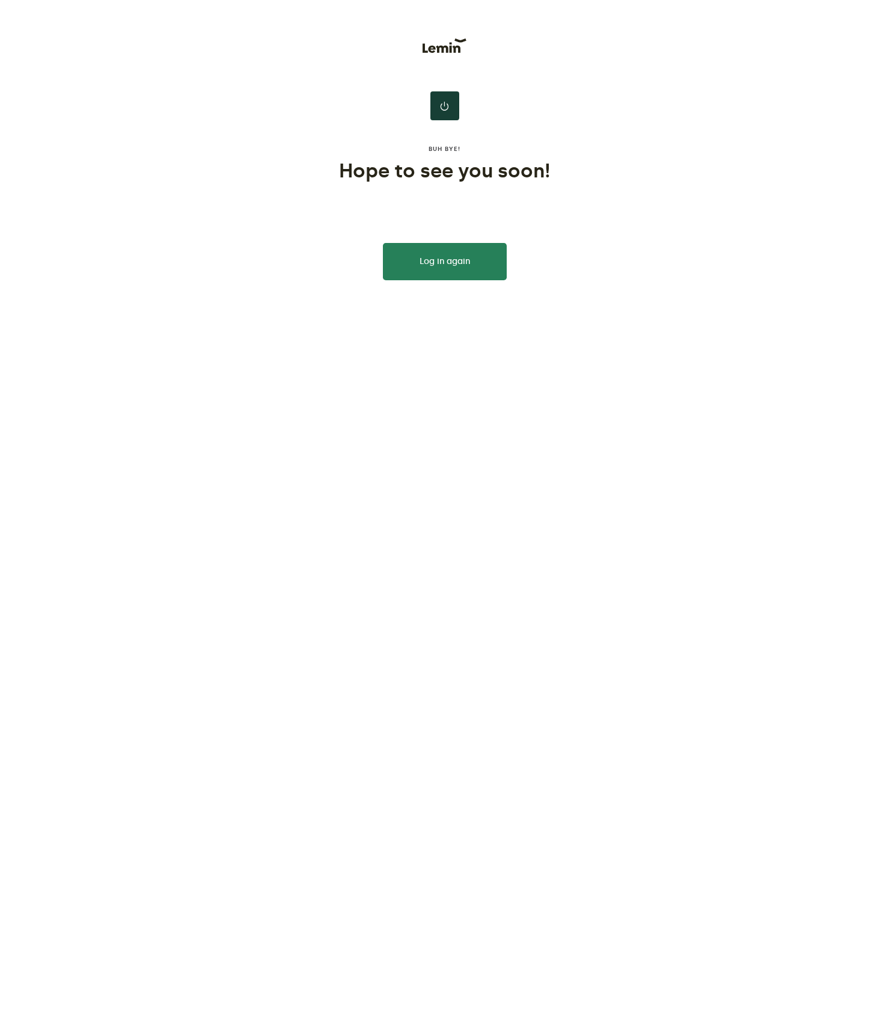
click at [204, 105] on div "Buh bye! Hope to see you soon! Log in again" at bounding box center [445, 140] width 563 height 280
